Goal: Find specific page/section: Find specific page/section

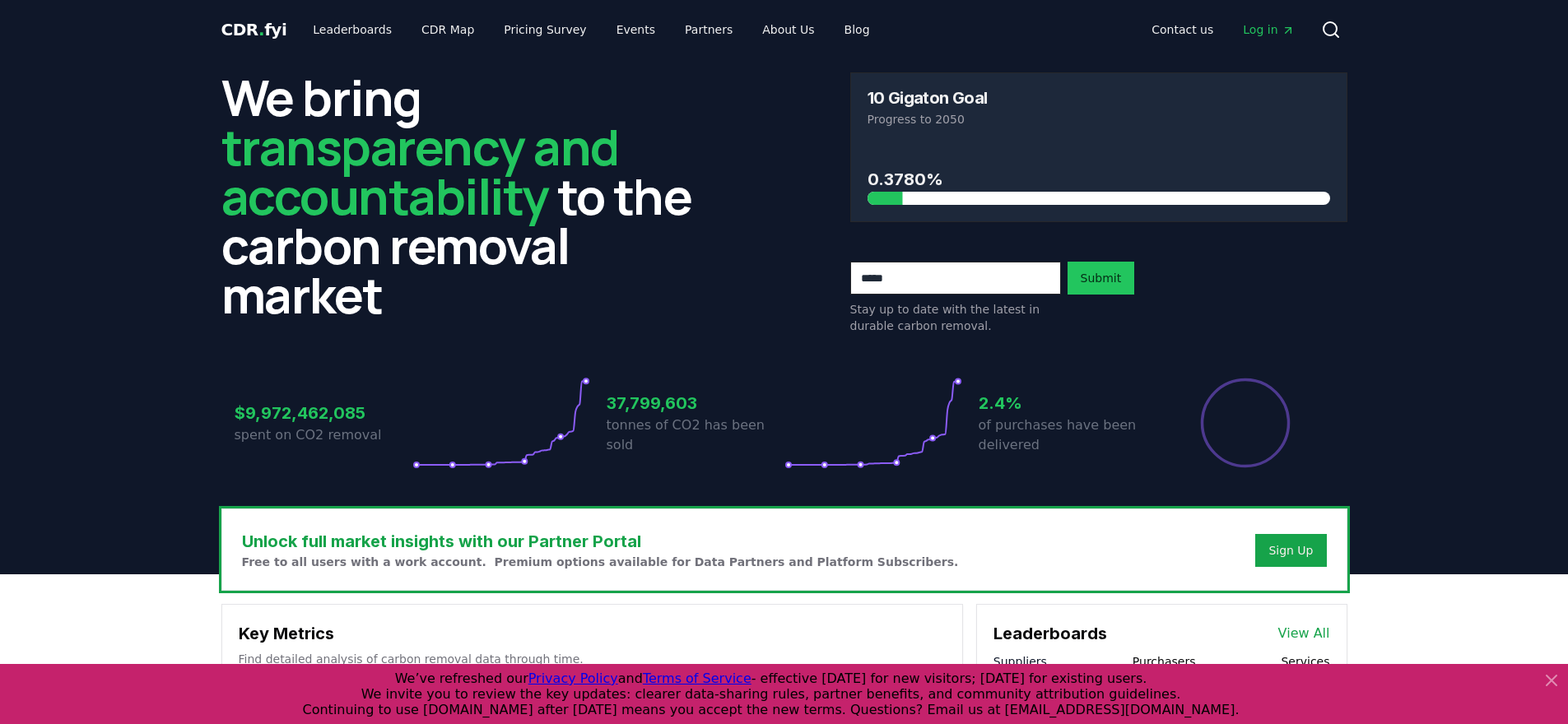
click at [239, 25] on span "CDR . fyi" at bounding box center [254, 30] width 65 height 20
click at [263, 28] on span "CDR . fyi" at bounding box center [254, 30] width 65 height 20
click at [360, 30] on link "Leaderboards" at bounding box center [352, 30] width 106 height 30
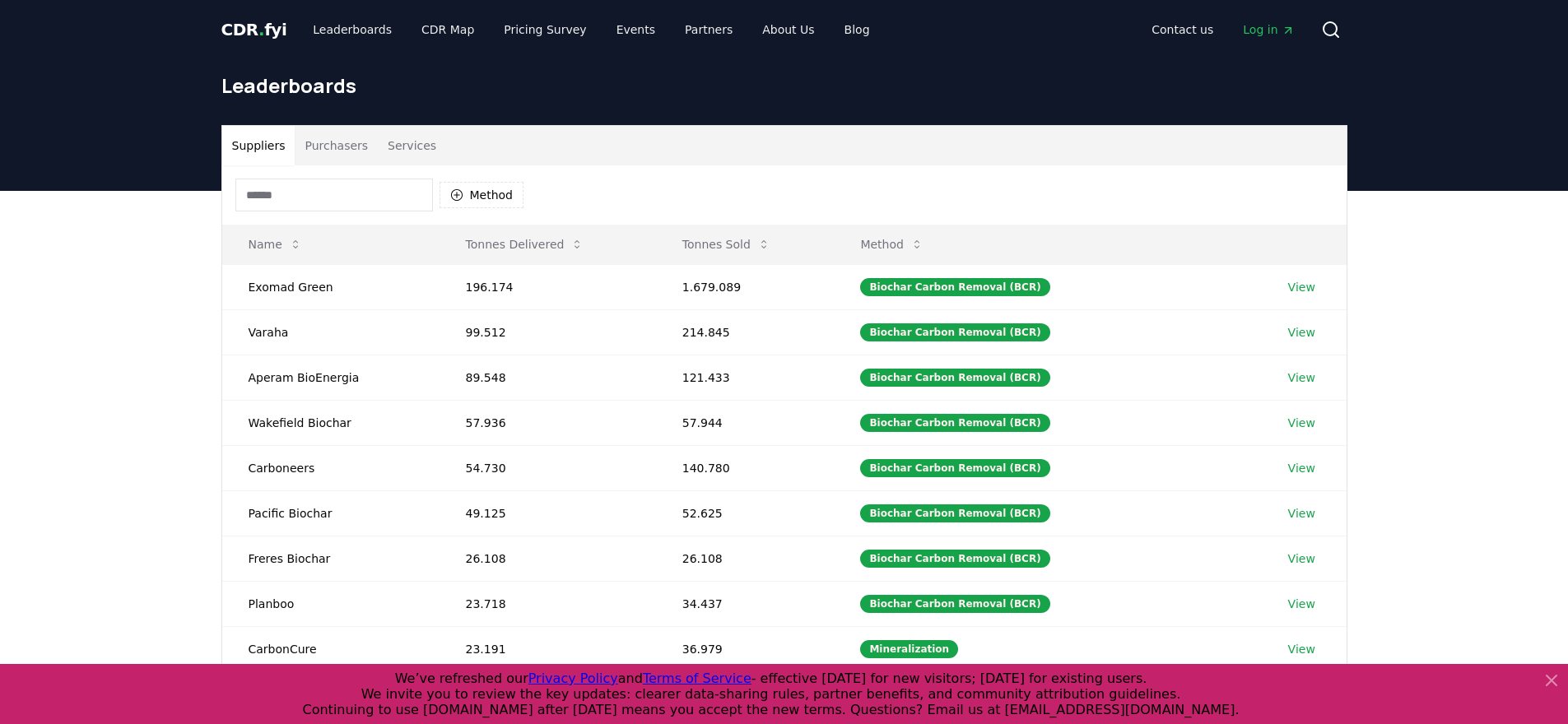
click at [299, 197] on input at bounding box center [334, 194] width 197 height 33
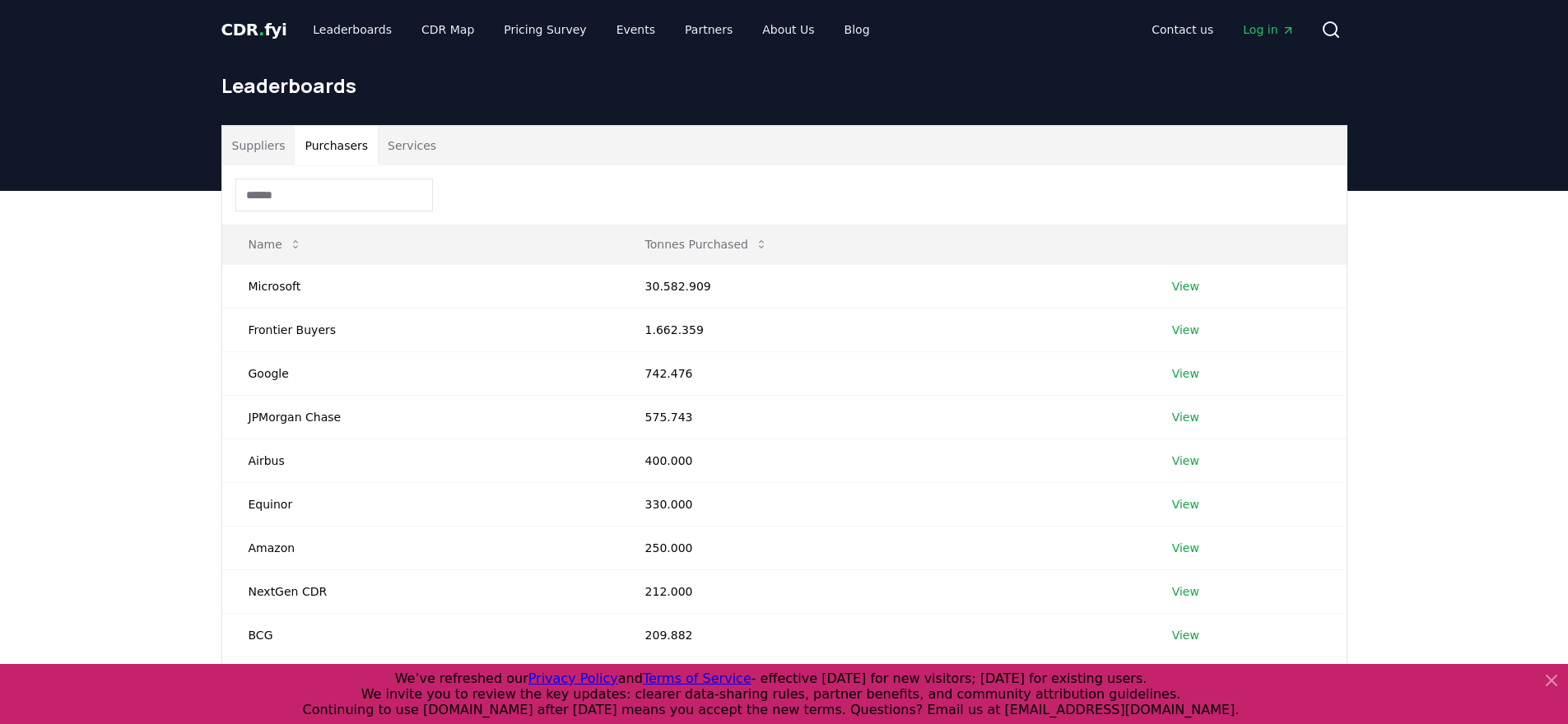
click at [324, 149] on button "Purchasers" at bounding box center [336, 146] width 83 height 39
click at [313, 185] on input at bounding box center [334, 194] width 197 height 33
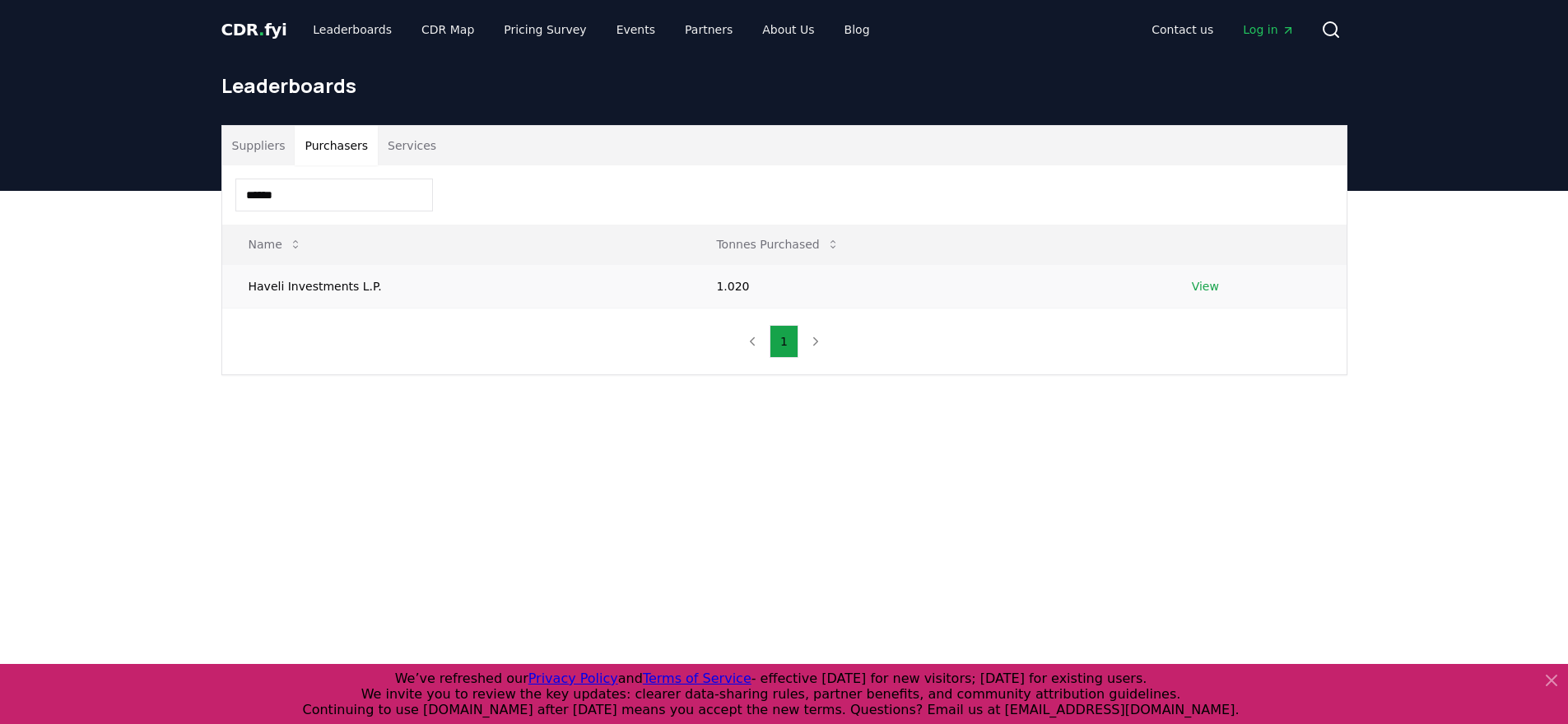
type input "******"
click at [1194, 289] on link "View" at bounding box center [1205, 287] width 27 height 16
